Goal: Task Accomplishment & Management: Use online tool/utility

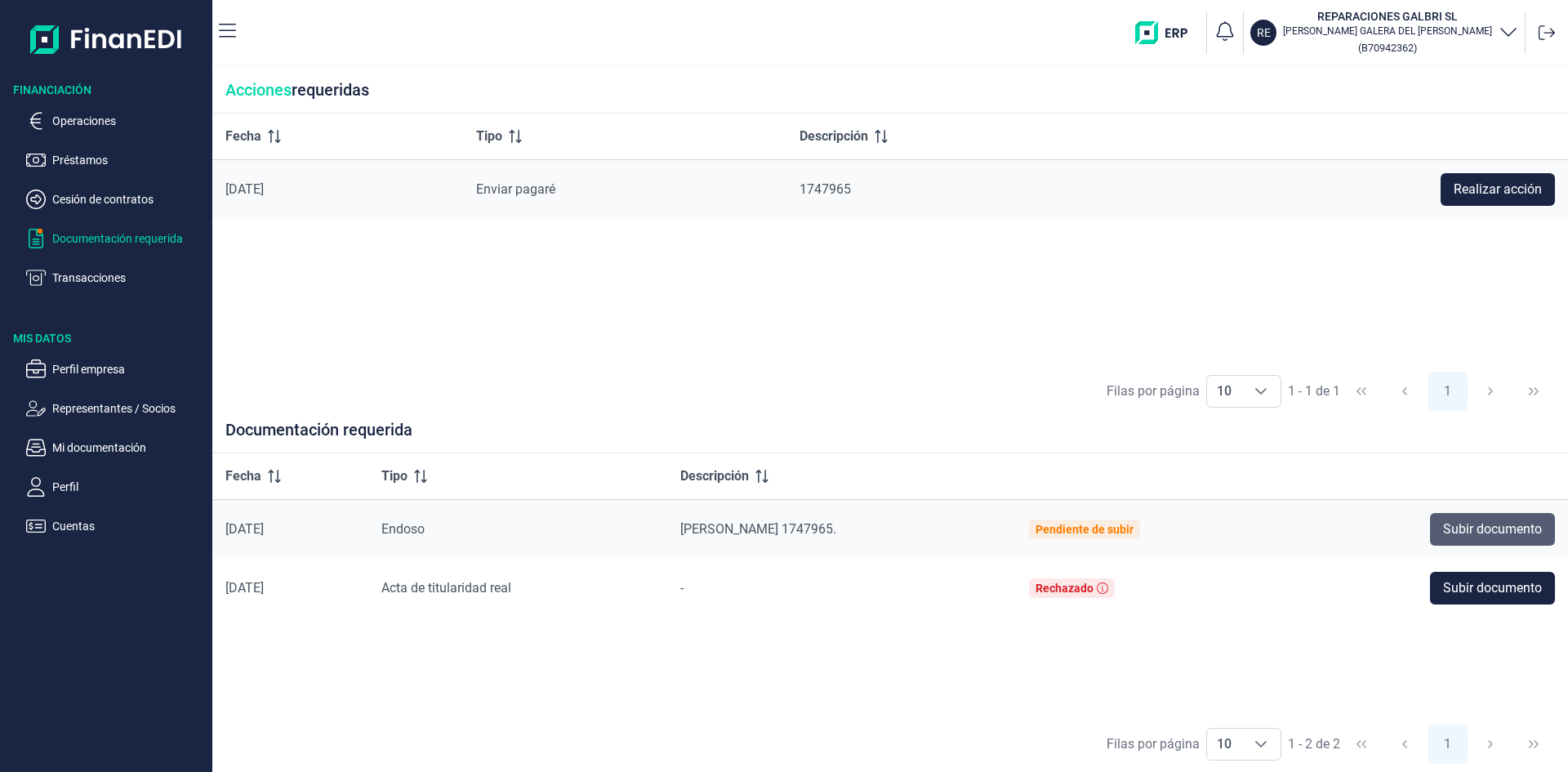
click at [1489, 522] on span "Subir documento" at bounding box center [1492, 529] width 99 height 20
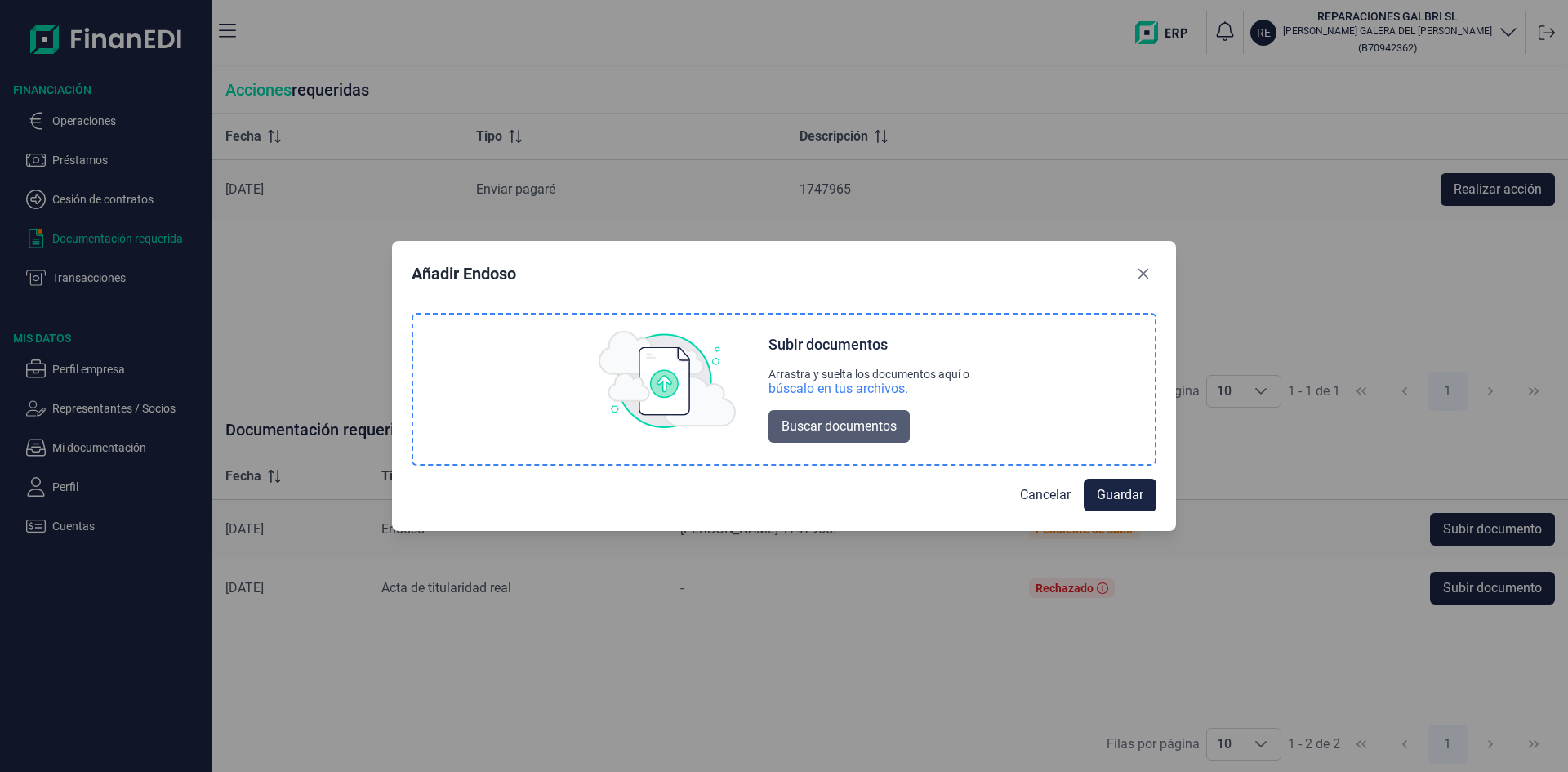
click at [842, 419] on span "Buscar documentos" at bounding box center [839, 425] width 115 height 20
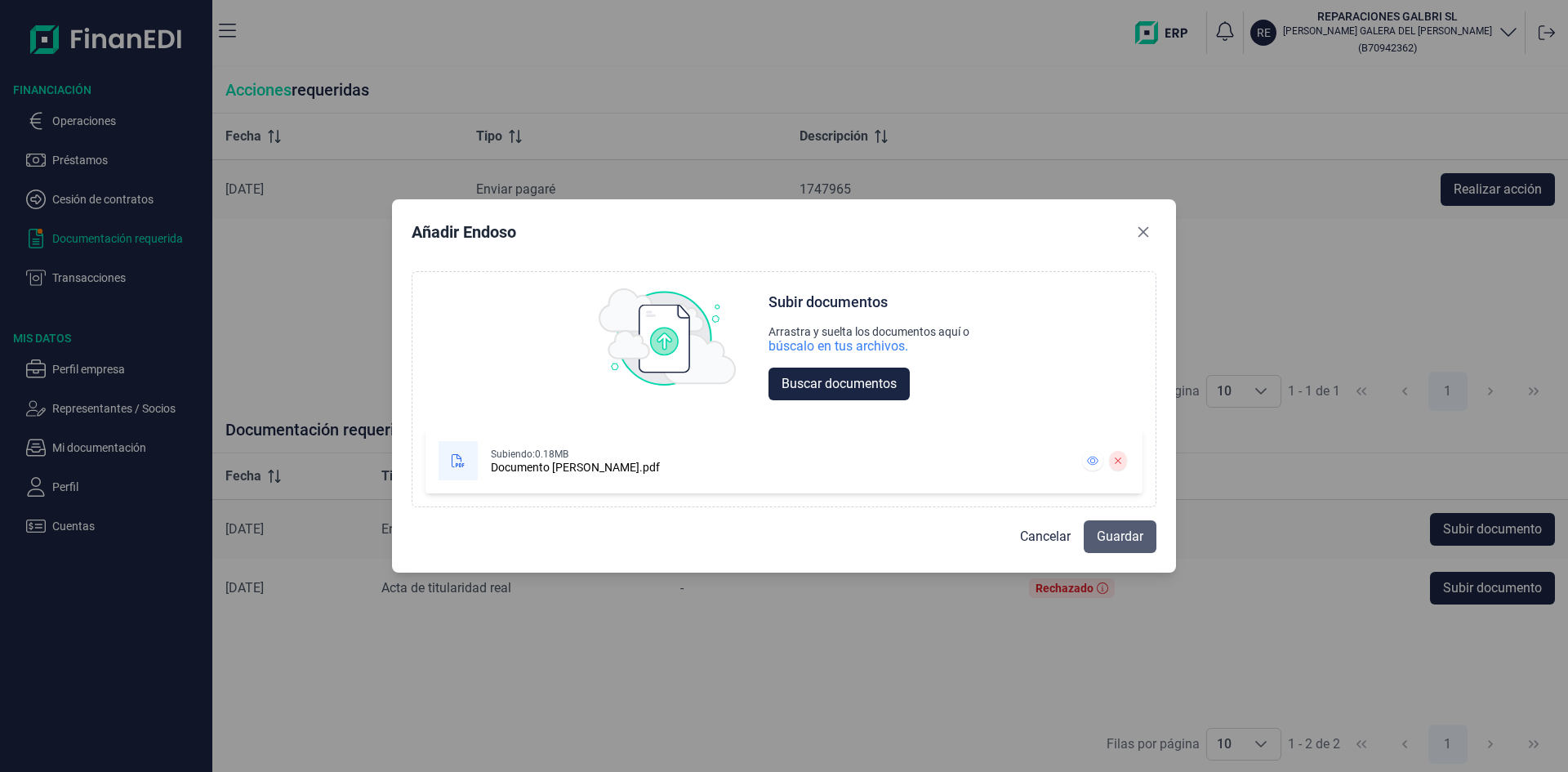
click at [1126, 538] on span "Guardar" at bounding box center [1120, 537] width 47 height 20
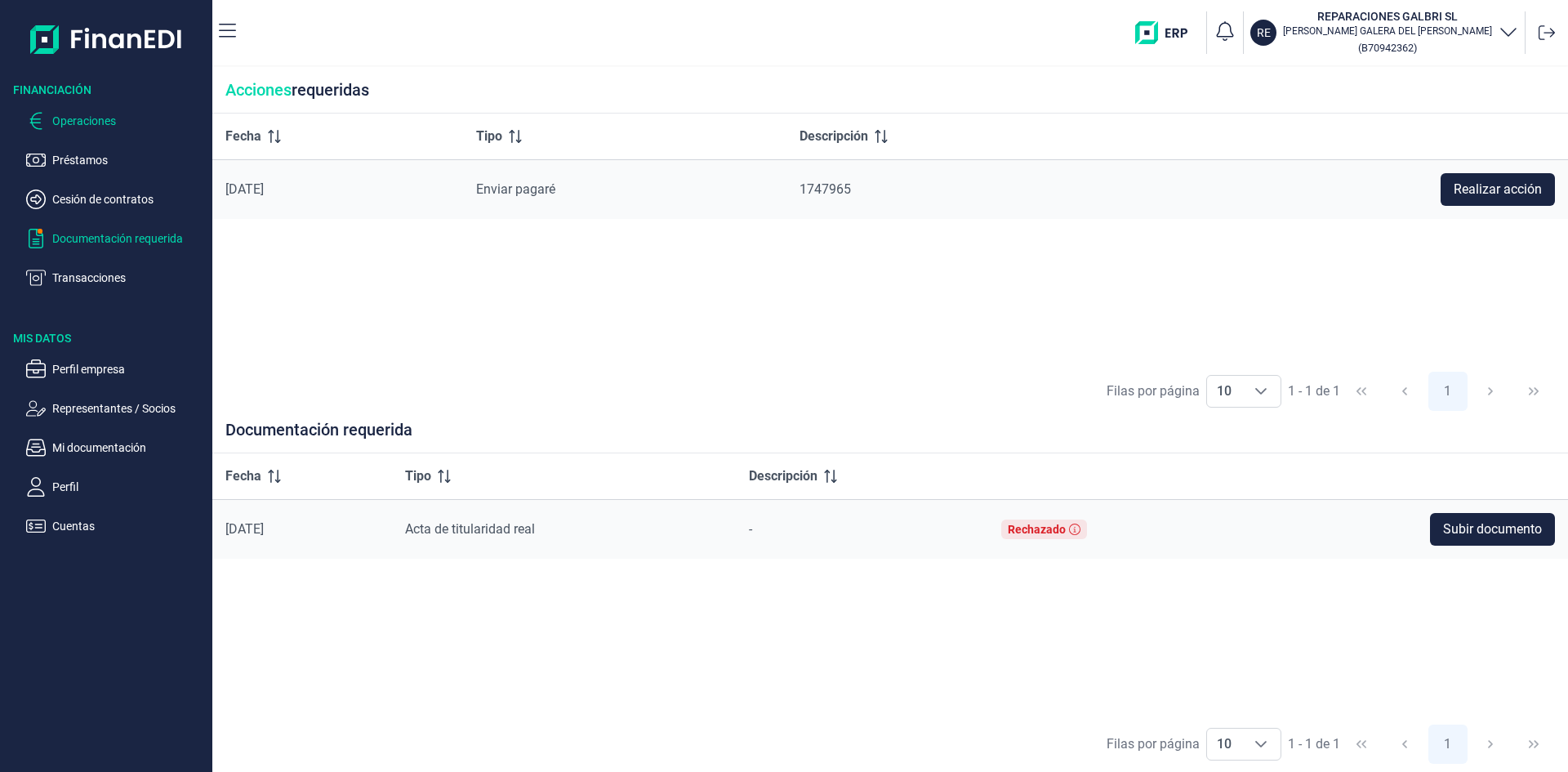
click at [76, 118] on p "Operaciones" at bounding box center [129, 121] width 154 height 20
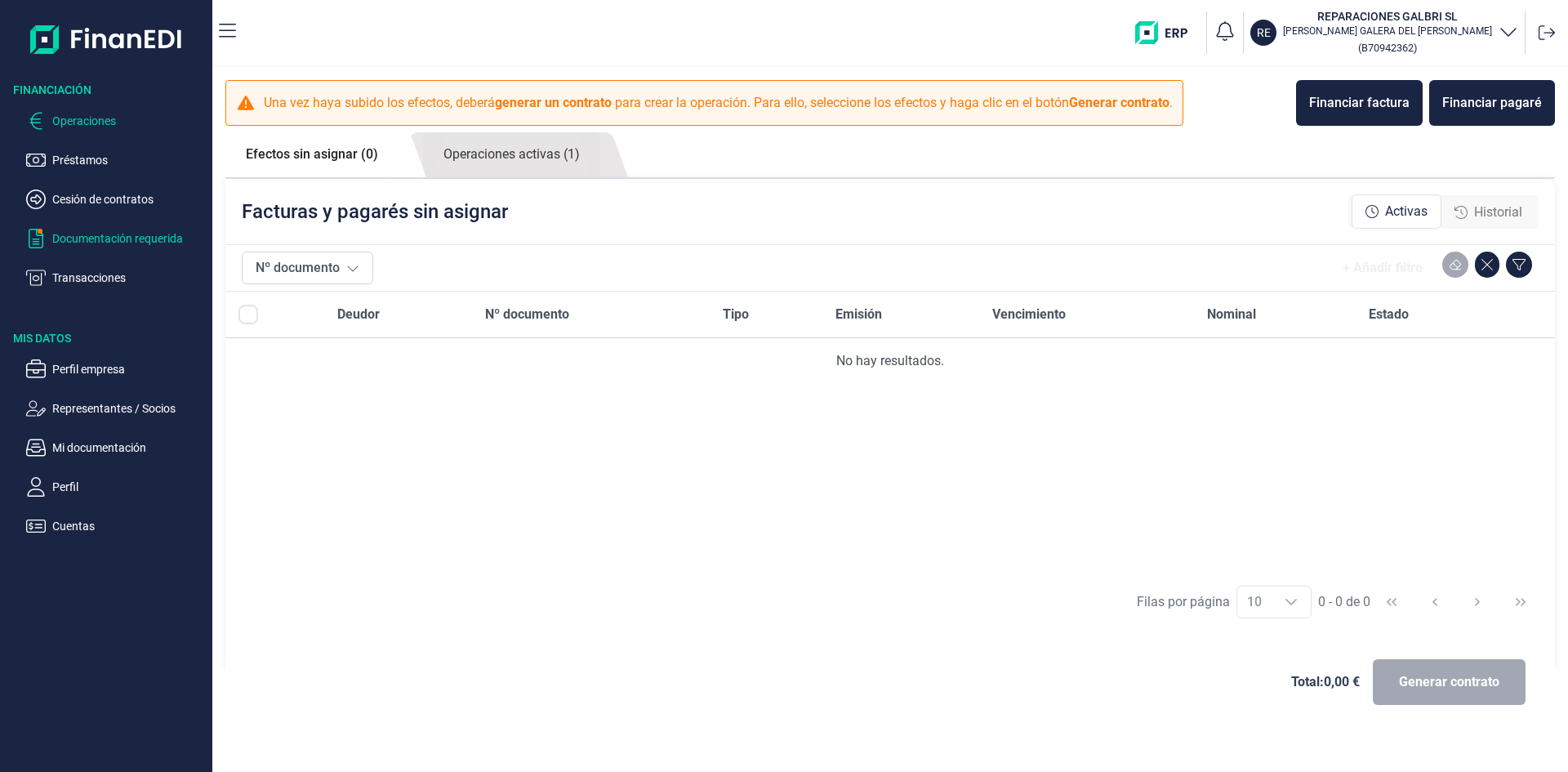
click at [72, 238] on p "Documentación requerida" at bounding box center [129, 238] width 154 height 20
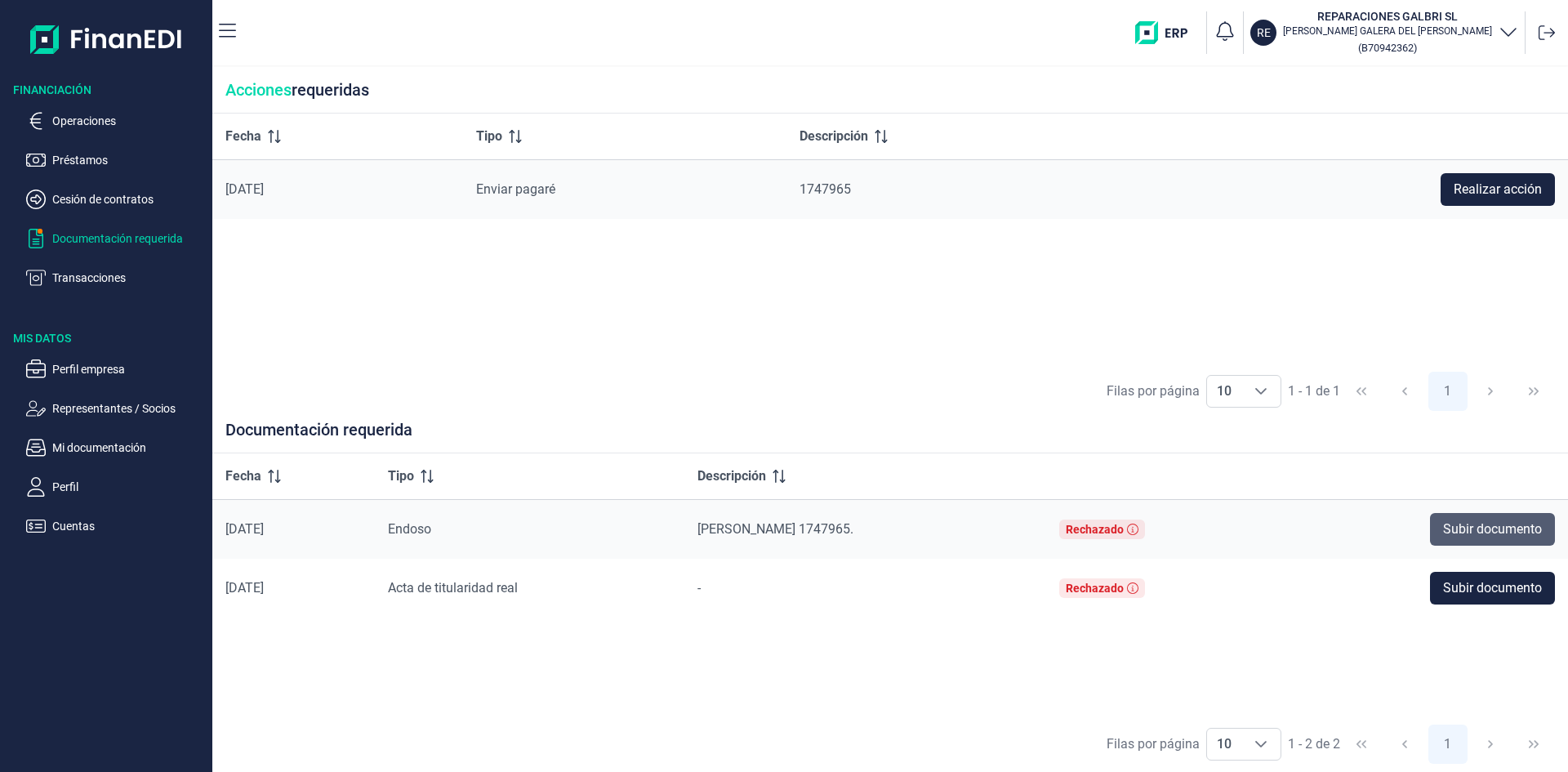
click at [1503, 533] on span "Subir documento" at bounding box center [1492, 529] width 99 height 20
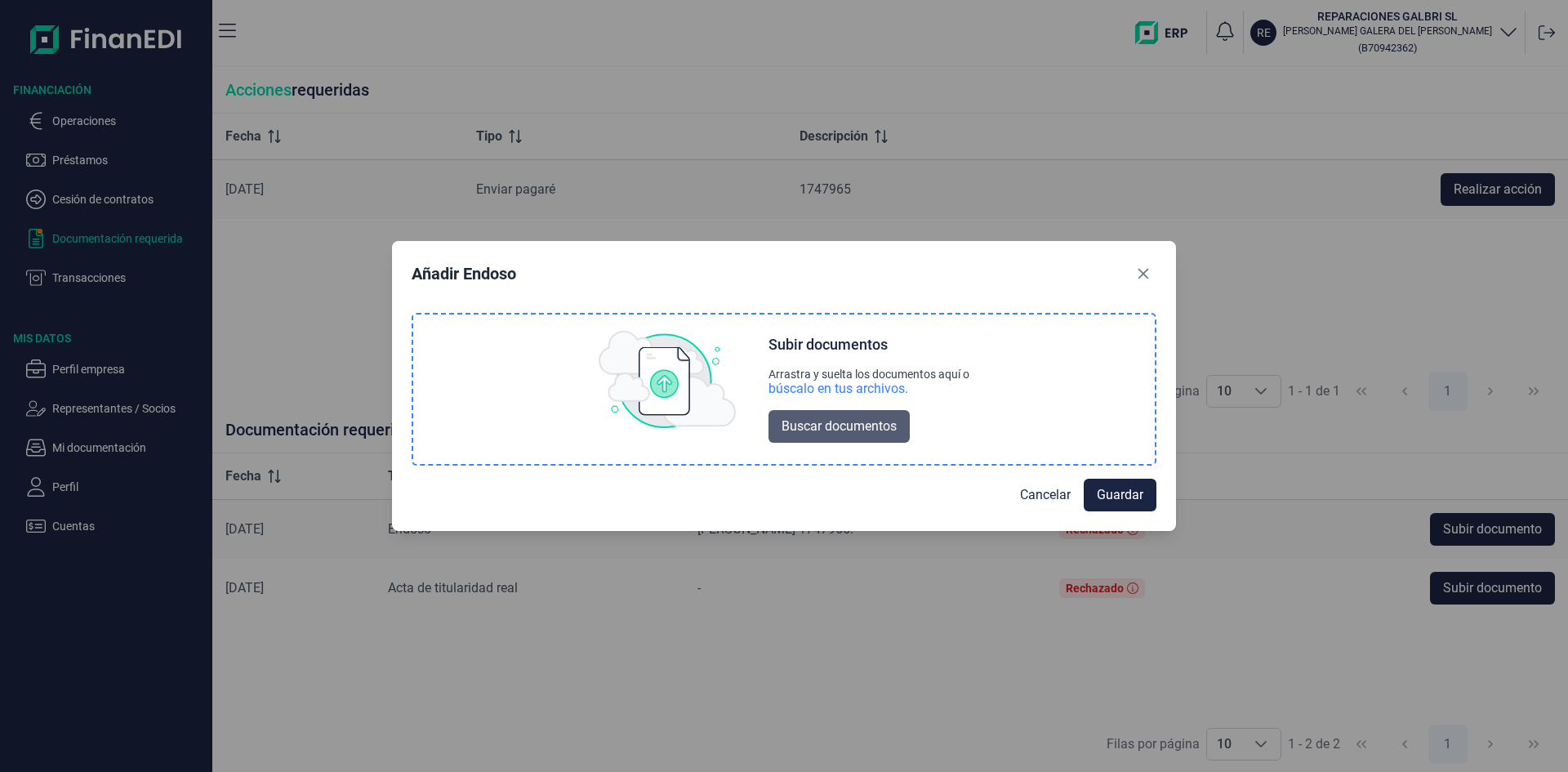
click at [879, 428] on span "Buscar documentos" at bounding box center [839, 425] width 115 height 20
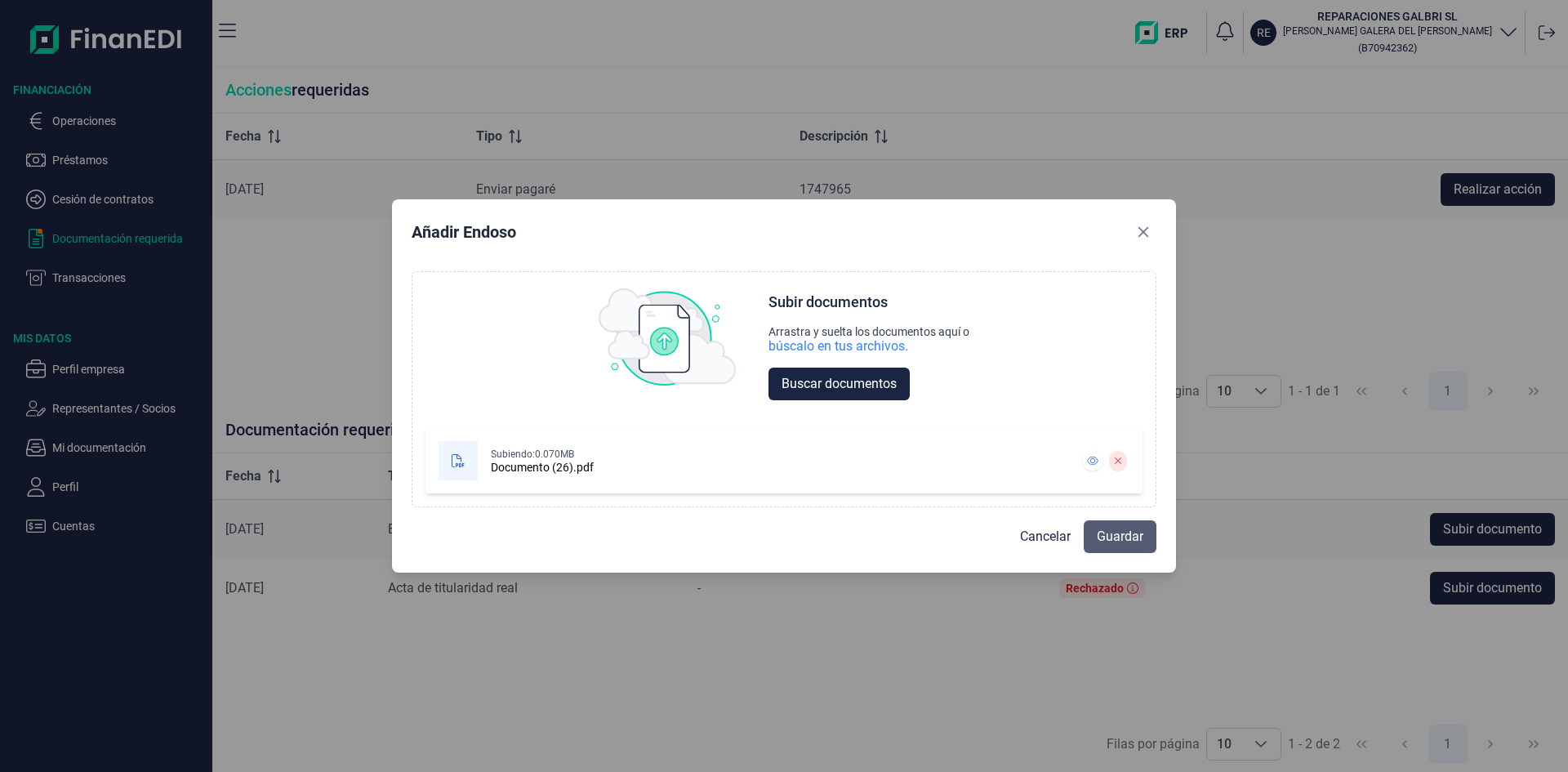
click at [1121, 538] on span "Guardar" at bounding box center [1120, 537] width 47 height 20
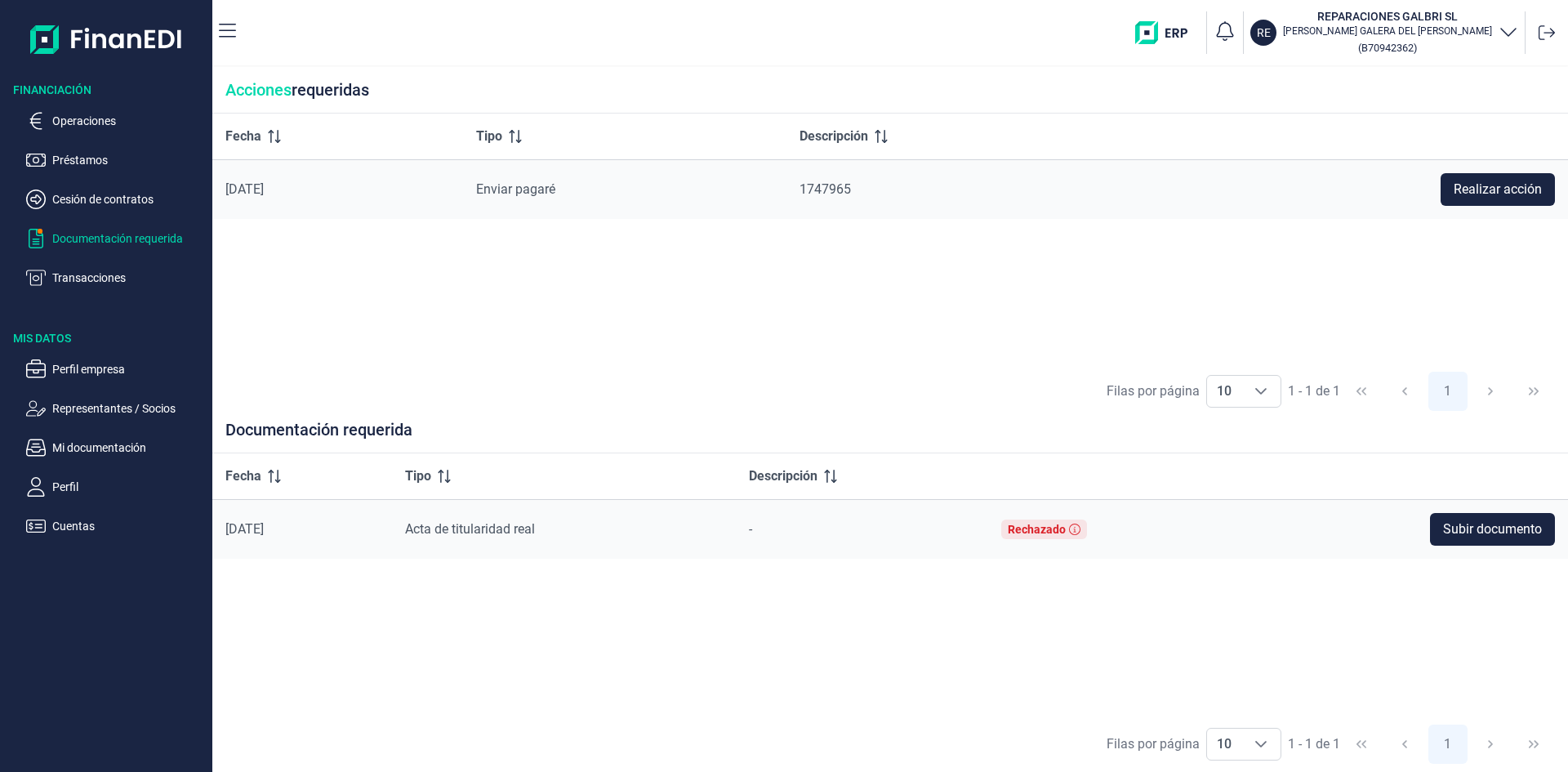
click at [150, 237] on p "Documentación requerida" at bounding box center [129, 238] width 154 height 20
